Goal: Find specific page/section: Find specific page/section

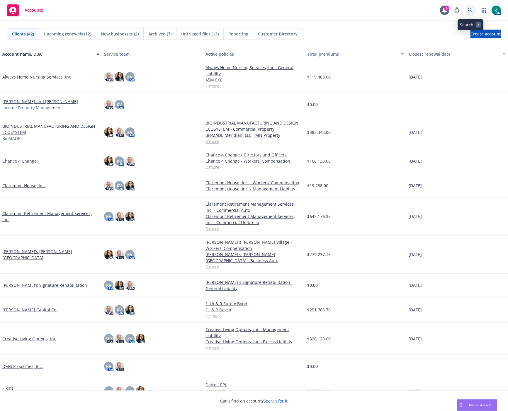
click at [471, 11] on icon at bounding box center [469, 10] width 5 height 5
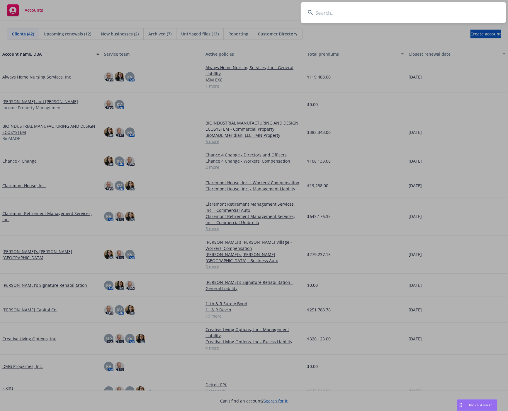
type input "p"
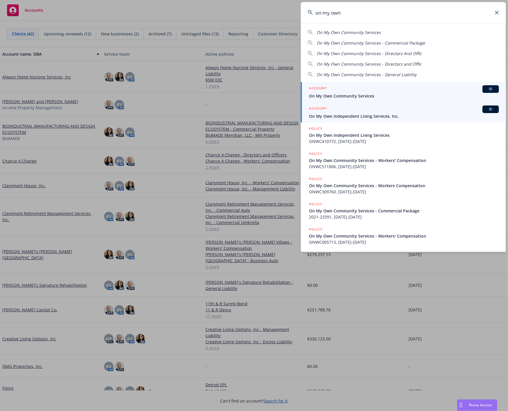
type input "on my own"
click at [378, 115] on span "On My Own Independent Living Services, Inc." at bounding box center [404, 116] width 190 height 6
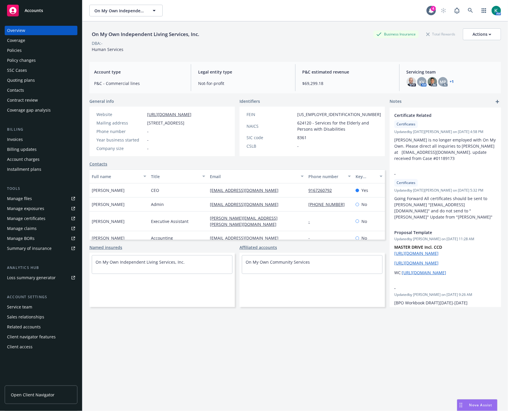
click at [19, 80] on div "Quoting plans" at bounding box center [21, 80] width 28 height 9
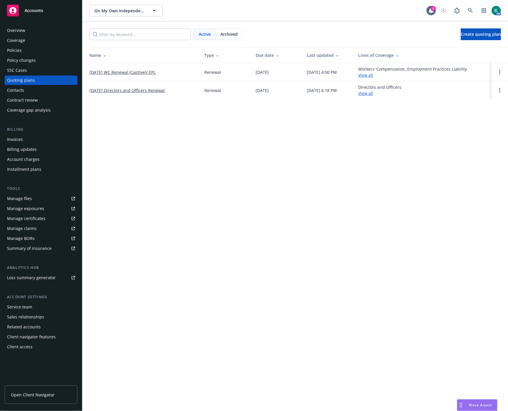
click at [238, 34] on div "Archived" at bounding box center [229, 34] width 27 height 11
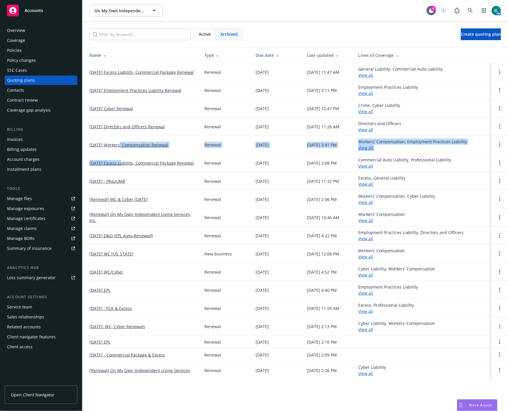
click at [121, 154] on tbody "07/30/25 Excess Liability, Commercial Package Renewal Renewal 07/29/2025 08/12/…" at bounding box center [294, 221] width 425 height 316
click at [125, 142] on link "10/01/24 Workers' Compensation Renewal" at bounding box center [128, 145] width 79 height 6
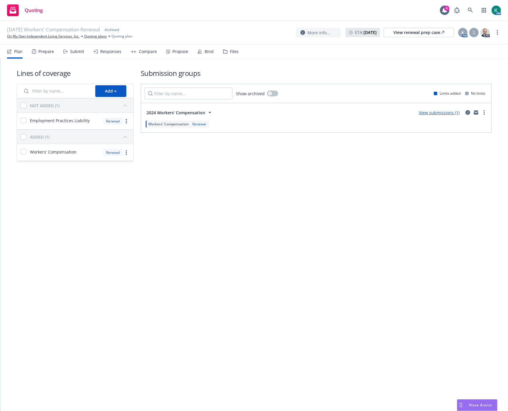
click at [230, 49] on div "Files" at bounding box center [234, 51] width 9 height 5
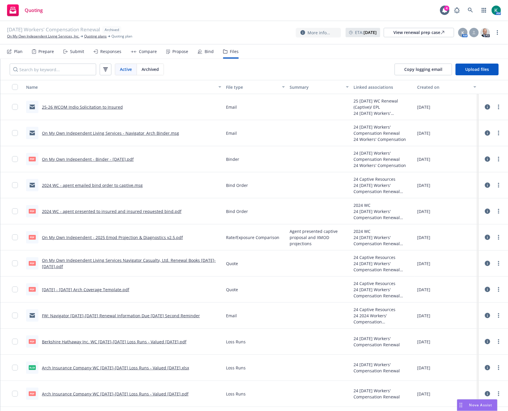
scroll to position [22, 0]
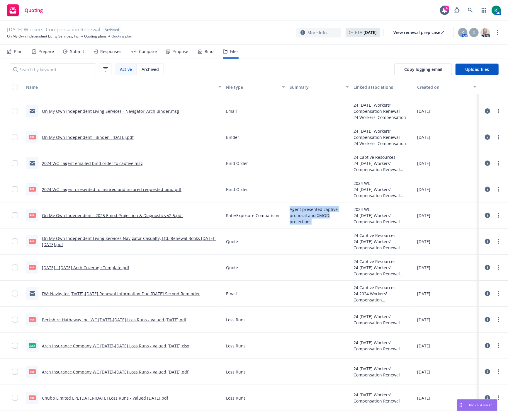
drag, startPoint x: 311, startPoint y: 221, endPoint x: 283, endPoint y: 209, distance: 31.0
click at [283, 209] on div "pdf On My Own Independent - 2025 Emod Projection & Diagnostics v2.5.pdf Rate/Ex…" at bounding box center [253, 215] width 507 height 26
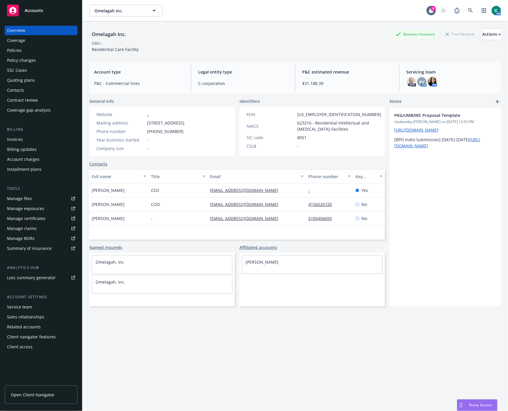
click at [28, 52] on div "Policies" at bounding box center [41, 50] width 68 height 9
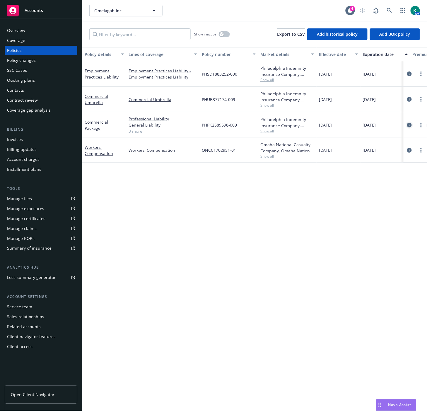
click at [409, 124] on icon "circleInformation" at bounding box center [409, 125] width 5 height 5
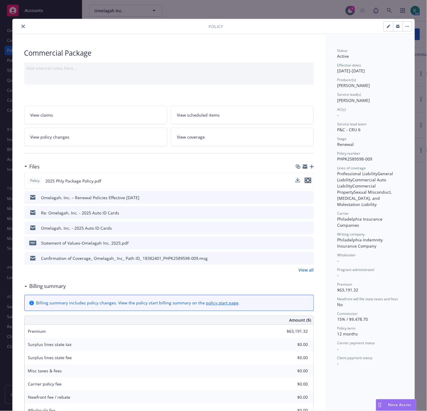
click at [306, 180] on icon "preview file" at bounding box center [308, 180] width 5 height 4
click at [22, 27] on icon "close" at bounding box center [23, 27] width 4 height 4
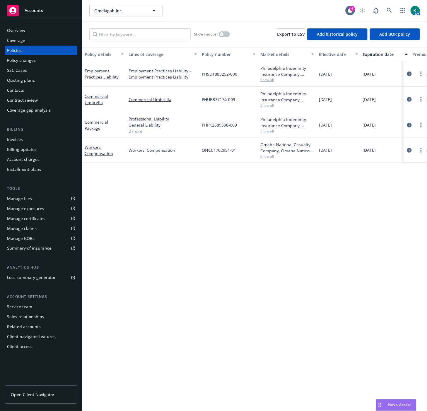
click at [44, 252] on div "Summary of insurance" at bounding box center [29, 248] width 45 height 9
click at [45, 25] on div "Overview Coverage Policies Policy changes SSC Cases Quoting plans Contacts Cont…" at bounding box center [41, 215] width 82 height 392
click at [42, 28] on div "Overview" at bounding box center [41, 30] width 68 height 9
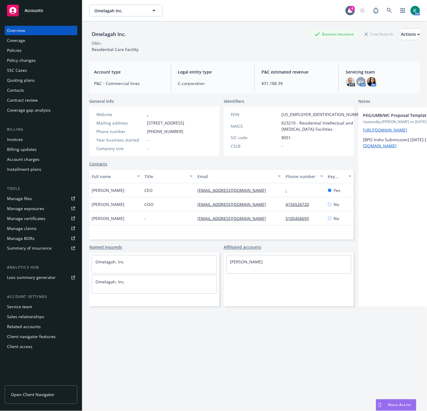
click at [158, 36] on div "Omelagah Inc. Business Insurance Total Rewards Actions" at bounding box center [254, 34] width 331 height 12
click at [412, 37] on button "Actions" at bounding box center [410, 34] width 19 height 12
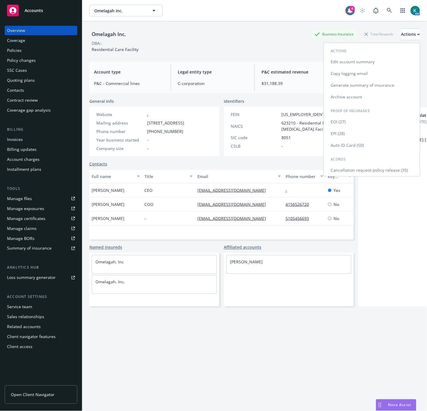
click at [364, 74] on link "Copy logging email" at bounding box center [372, 74] width 96 height 12
